Goal: Book appointment/travel/reservation

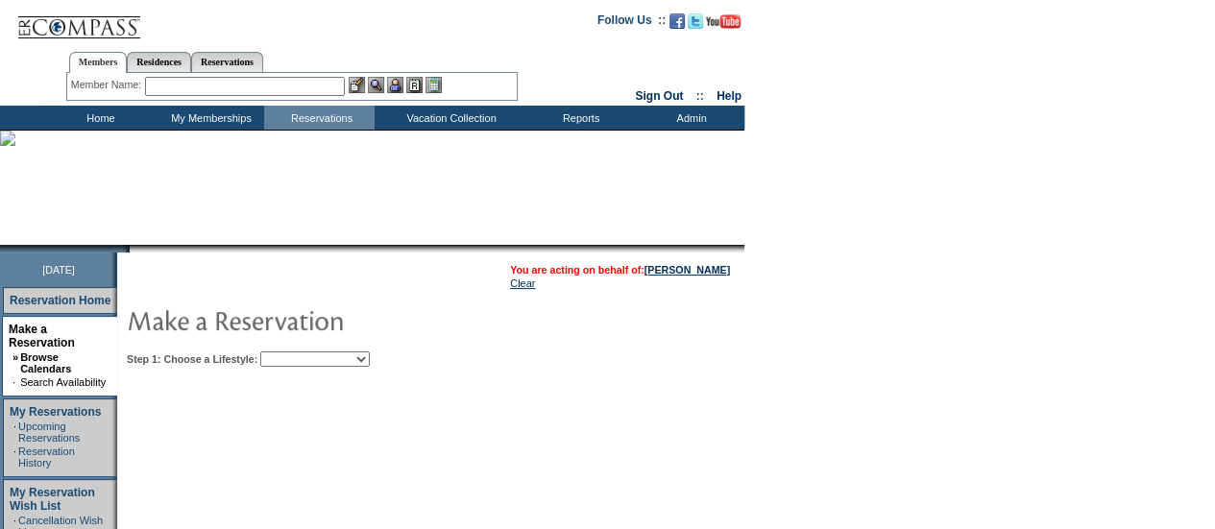
click at [345, 354] on select "Beach Leisure Metropolitan Mountain OIAL for Adventure OIAL for Couples OIAL fo…" at bounding box center [315, 359] width 110 height 15
select select "Beach"
click at [293, 352] on select "Beach Leisure Metropolitan Mountain OIAL for Adventure OIAL for Couples OIAL fo…" at bounding box center [315, 359] width 110 height 15
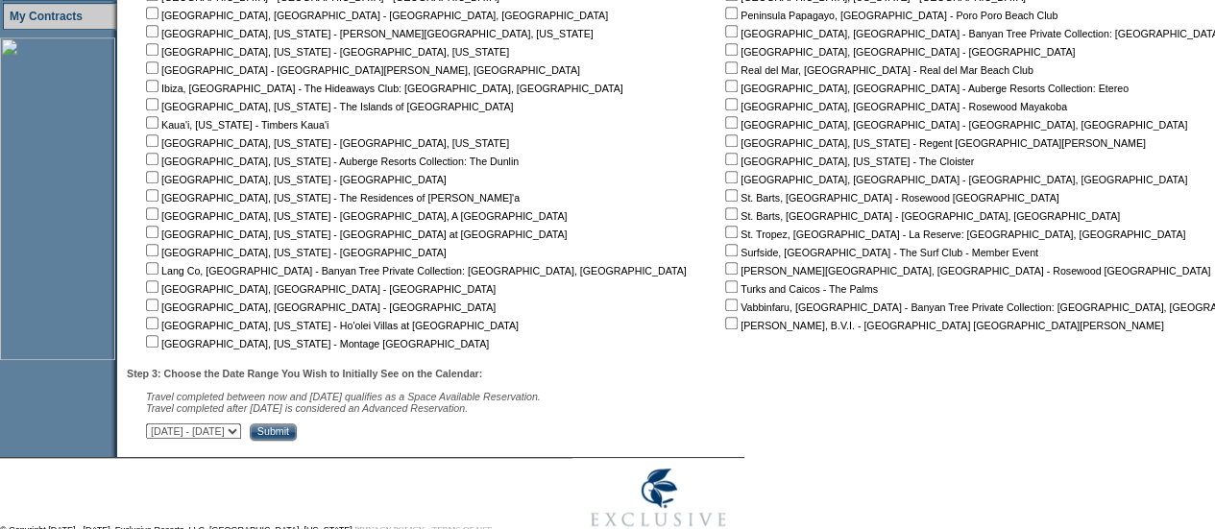
scroll to position [572, 0]
click at [725, 322] on input "checkbox" at bounding box center [731, 322] width 12 height 12
checkbox input "true"
click at [297, 431] on input "Submit" at bounding box center [273, 431] width 47 height 17
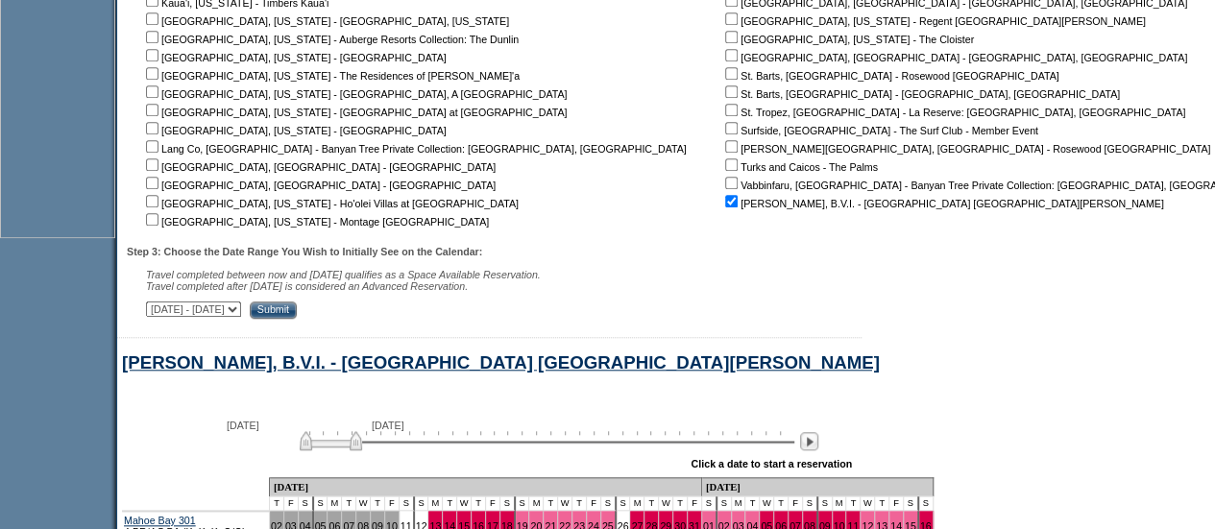
scroll to position [781, 0]
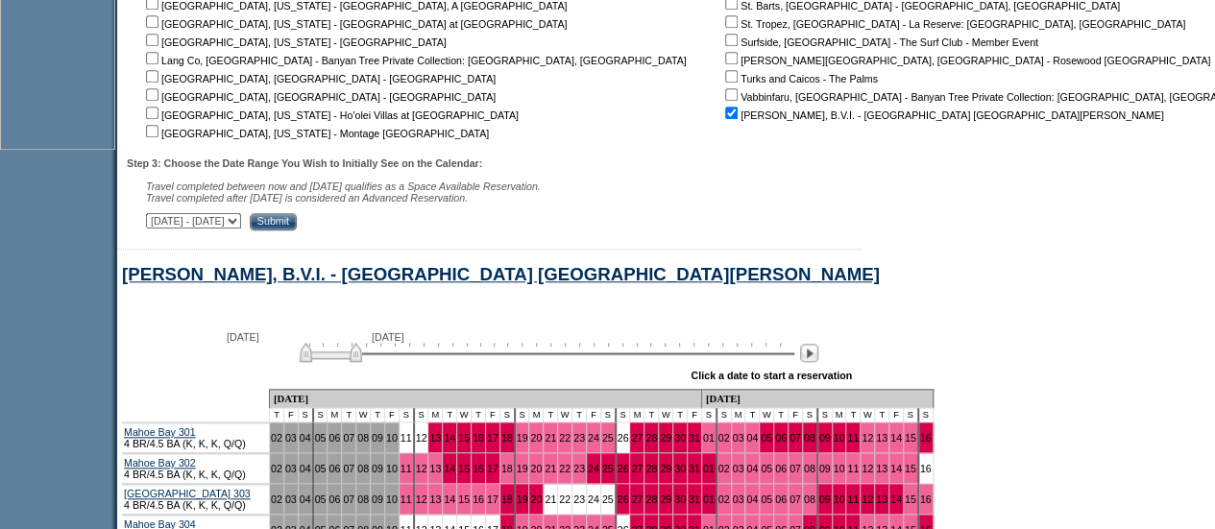
click at [241, 228] on select "[DATE] - [DATE] [DATE] - [DATE] [DATE] - [DATE] [DATE] - [DATE] [DATE] - [DATE]…" at bounding box center [193, 220] width 95 height 15
select select "11/17/2025|12/31/2025"
click at [156, 217] on select "October 2, 2025 - November 16, 2025 November 17, 2025 - December 31, 2025 Janua…" at bounding box center [193, 220] width 95 height 15
click at [297, 230] on input "Submit" at bounding box center [273, 221] width 47 height 17
